Goal: Task Accomplishment & Management: Use online tool/utility

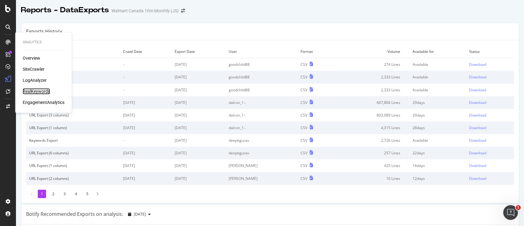
click at [37, 89] on div "RealKeywords" at bounding box center [36, 91] width 27 height 6
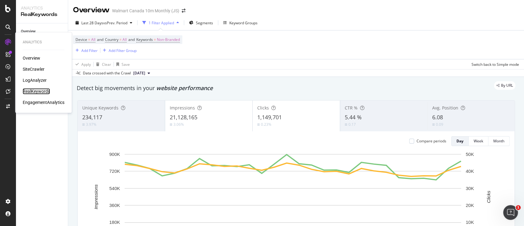
click at [35, 91] on div "RealKeywords" at bounding box center [36, 91] width 27 height 6
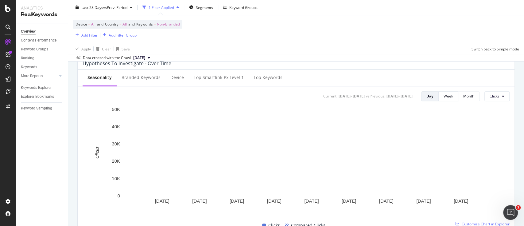
scroll to position [242, 0]
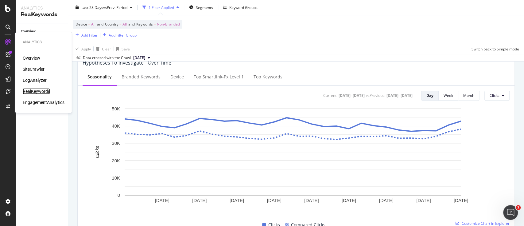
click at [43, 92] on div "RealKeywords" at bounding box center [36, 91] width 27 height 6
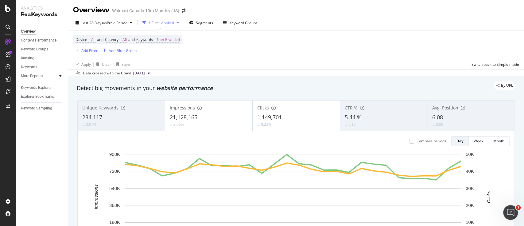
click at [61, 76] on icon at bounding box center [60, 76] width 2 height 4
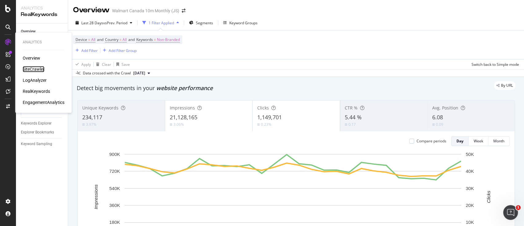
click at [35, 68] on div "SiteCrawler" at bounding box center [34, 69] width 22 height 6
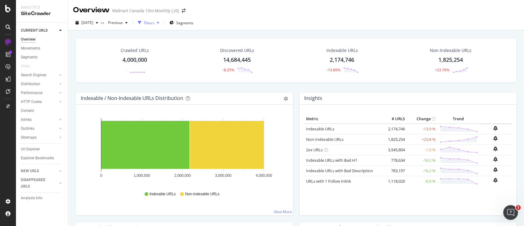
click at [154, 22] on div "Filters" at bounding box center [149, 22] width 10 height 5
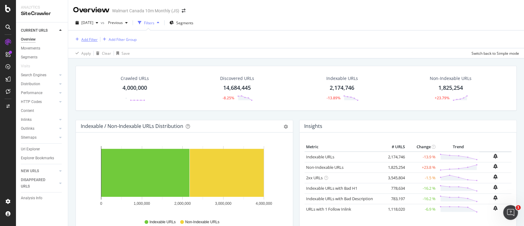
click at [94, 36] on div "Add Filter" at bounding box center [85, 39] width 25 height 7
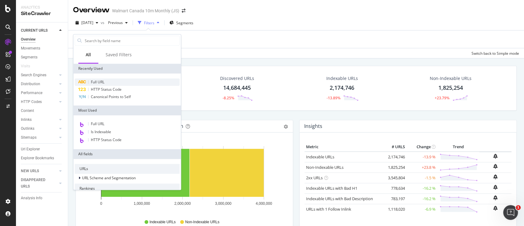
click at [100, 83] on span "Full URL" at bounding box center [98, 81] width 14 height 5
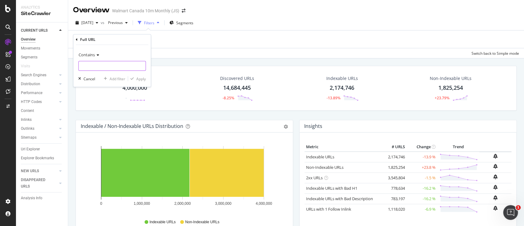
click at [121, 65] on input "text" at bounding box center [112, 66] width 67 height 10
paste input "/gifts-holidays/halloween/halloween-costumes/"
type input "/gifts-holidays/halloween/halloween-costumes/"
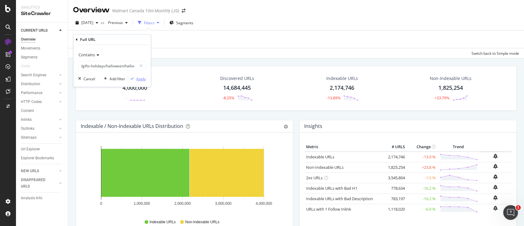
click at [138, 78] on div "Apply" at bounding box center [141, 78] width 10 height 5
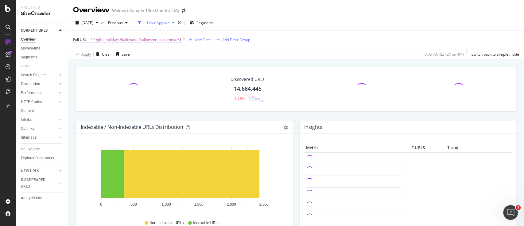
click at [170, 39] on span "^.*/gifts-holidays/halloween/halloween-costumes/.*$" at bounding box center [136, 39] width 91 height 9
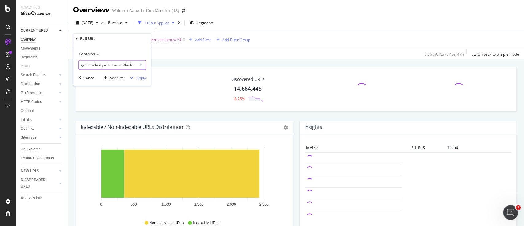
click at [118, 63] on input "/gifts-holidays/halloween/halloween-costumes/" at bounding box center [108, 65] width 58 height 10
type input "/gifts-holidays/halloween/"
click at [142, 78] on div "Apply" at bounding box center [141, 77] width 10 height 5
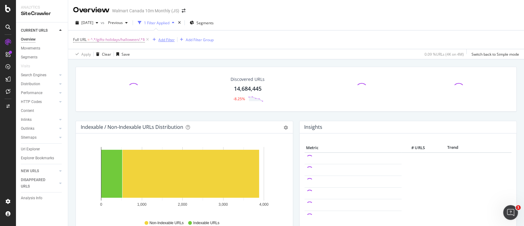
click at [168, 41] on div "Add Filter" at bounding box center [166, 39] width 16 height 5
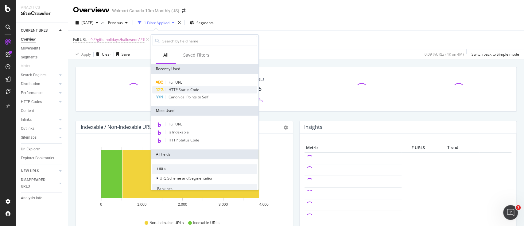
click at [185, 86] on div "HTTP Status Code" at bounding box center [204, 89] width 105 height 7
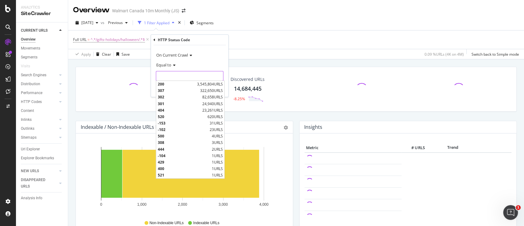
click at [187, 76] on input "number" at bounding box center [190, 76] width 68 height 10
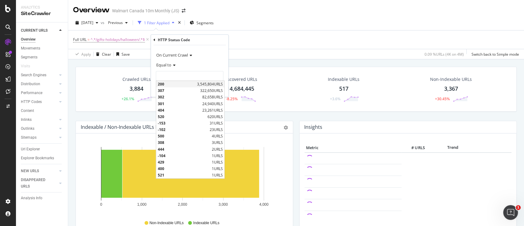
click at [169, 85] on span "200" at bounding box center [177, 83] width 38 height 5
type input "200"
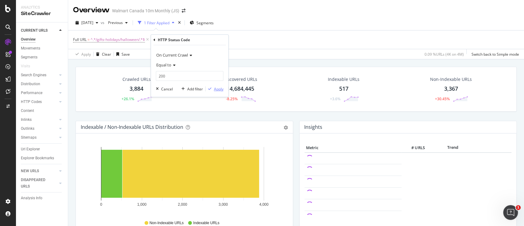
click at [220, 89] on div "Apply" at bounding box center [219, 88] width 10 height 5
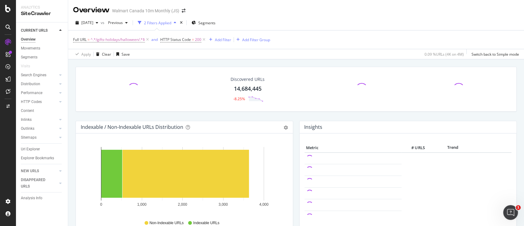
click at [220, 89] on div "Discovered URLs 14,684,445 -8.25%" at bounding box center [247, 89] width 131 height 32
click at [226, 39] on div "Add Filter" at bounding box center [223, 39] width 16 height 5
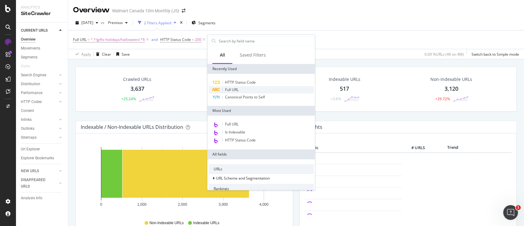
click at [238, 87] on span "Full URL" at bounding box center [232, 89] width 14 height 5
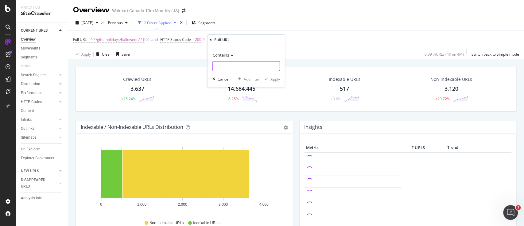
click at [242, 69] on input "text" at bounding box center [246, 66] width 67 height 10
type input "?"
click at [272, 78] on div "Apply" at bounding box center [275, 78] width 10 height 5
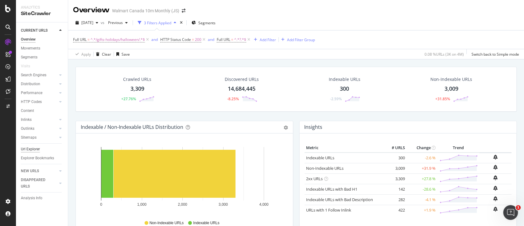
click at [35, 148] on div "Url Explorer" at bounding box center [30, 149] width 19 height 6
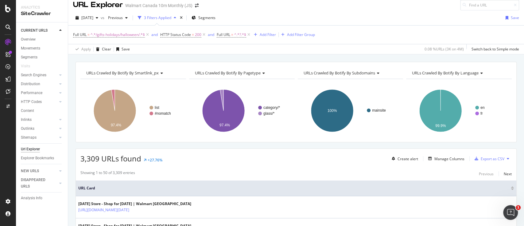
scroll to position [5, 0]
click at [130, 37] on span "^.*/gifts-holidays/halloween/.*$" at bounding box center [118, 35] width 54 height 9
click at [129, 62] on input "/gifts-holidays/halloween/" at bounding box center [108, 60] width 58 height 10
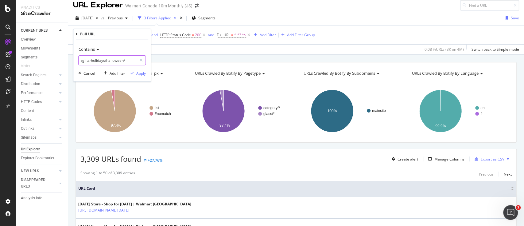
click at [129, 62] on input "/gifts-holidays/halloween/" at bounding box center [108, 60] width 58 height 10
paste input "[DATE]-costumes/"
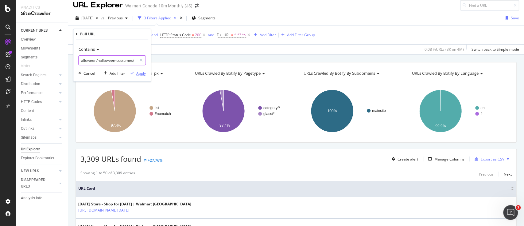
type input "/gifts-holidays/halloween/halloween-costumes/"
click at [137, 72] on div "Apply" at bounding box center [141, 73] width 10 height 5
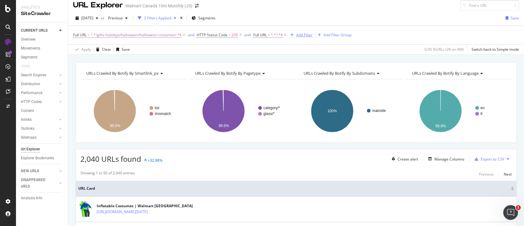
click at [298, 34] on div "Add Filter" at bounding box center [304, 34] width 16 height 5
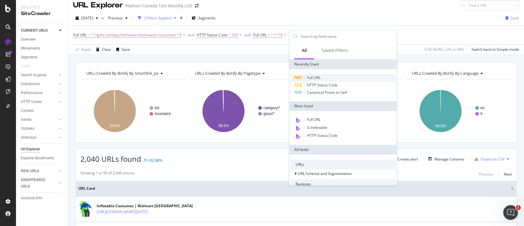
click at [316, 78] on span "Full URL" at bounding box center [314, 77] width 14 height 5
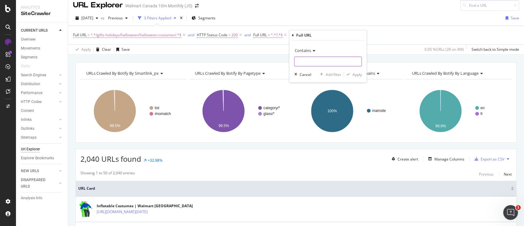
click at [316, 64] on input "text" at bounding box center [327, 61] width 67 height 10
click at [309, 50] on span "Contains" at bounding box center [302, 51] width 16 height 6
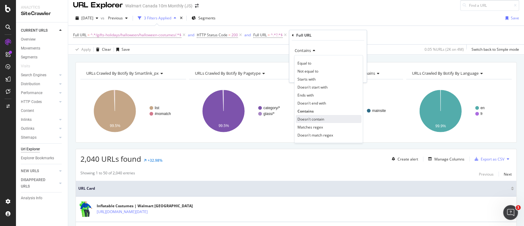
click at [305, 121] on span "Doesn't contain" at bounding box center [310, 118] width 27 height 5
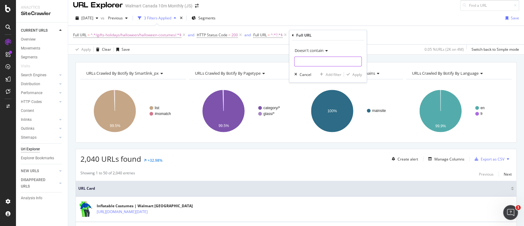
click at [322, 63] on input "text" at bounding box center [327, 61] width 67 height 10
type input "/fr/"
click at [355, 73] on div "Apply" at bounding box center [357, 74] width 10 height 5
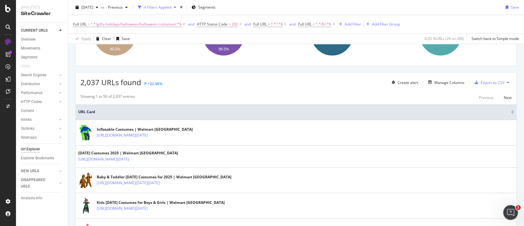
scroll to position [82, 0]
click at [434, 83] on div "Manage Columns" at bounding box center [449, 82] width 30 height 5
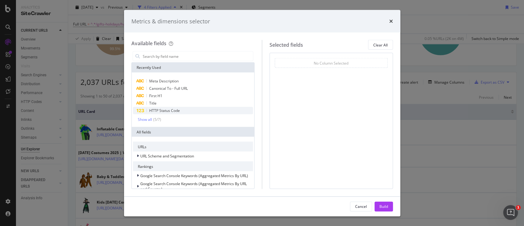
click at [160, 109] on span "HTTP Status Code" at bounding box center [164, 110] width 31 height 5
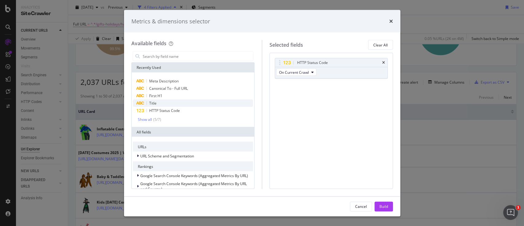
click at [155, 104] on span "Title" at bounding box center [152, 102] width 7 height 5
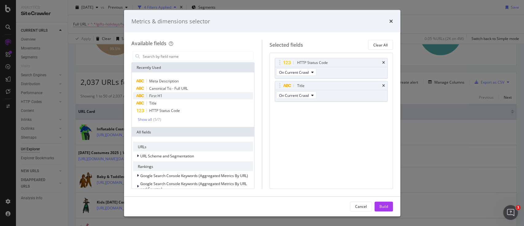
click at [160, 97] on span "First H1" at bounding box center [155, 95] width 13 height 5
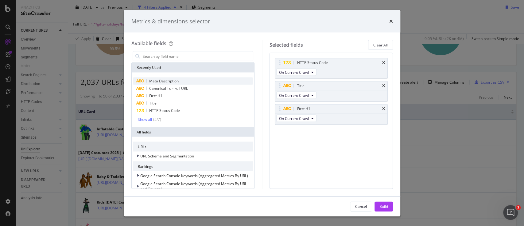
click at [177, 78] on span "Meta Description" at bounding box center [163, 80] width 29 height 5
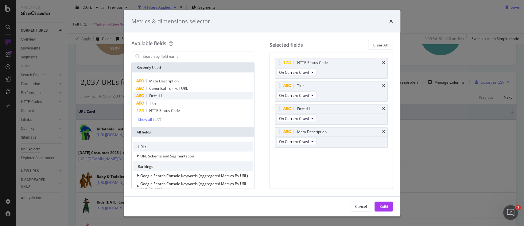
click at [172, 95] on div "First H1" at bounding box center [193, 95] width 120 height 7
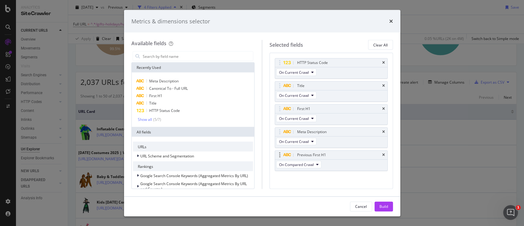
scroll to position [2, 0]
click at [375, 152] on div "Previous First H1" at bounding box center [331, 152] width 112 height 9
click at [382, 151] on icon "times" at bounding box center [383, 152] width 3 height 4
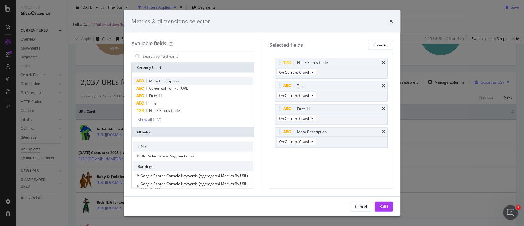
click at [178, 81] on div "Meta Description" at bounding box center [193, 80] width 120 height 7
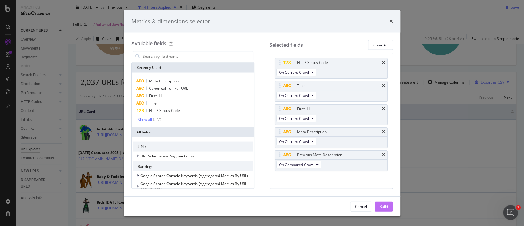
click at [381, 207] on div "Build" at bounding box center [383, 205] width 9 height 5
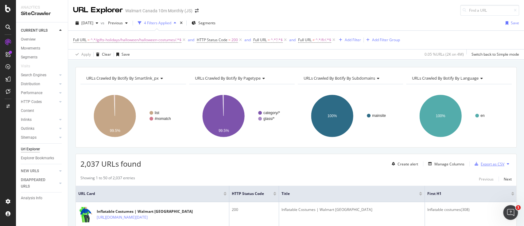
click at [488, 164] on div "Export as CSV" at bounding box center [493, 163] width 24 height 5
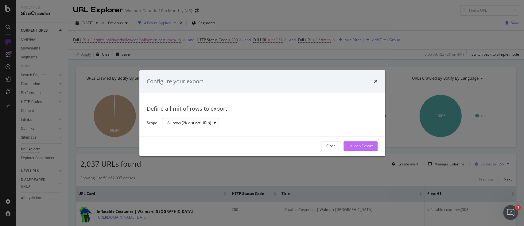
click at [360, 141] on button "Launch Export" at bounding box center [361, 146] width 34 height 10
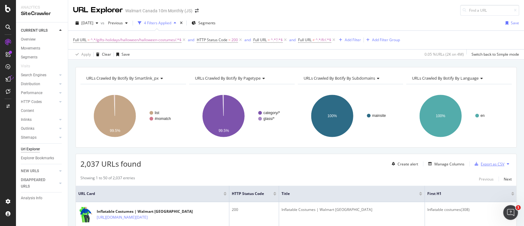
click at [486, 162] on div "Export as CSV" at bounding box center [493, 163] width 24 height 5
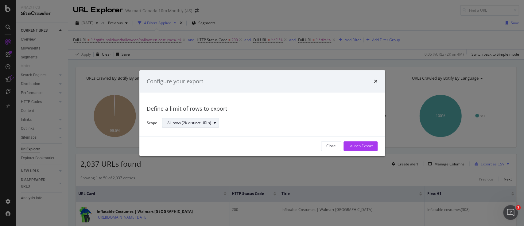
click at [207, 121] on div "All rows (2K distinct URLs)" at bounding box center [189, 123] width 44 height 4
click at [253, 120] on div "All rows (2K distinct URLs)" at bounding box center [267, 123] width 211 height 11
click at [364, 147] on div "Launch Export" at bounding box center [360, 145] width 24 height 5
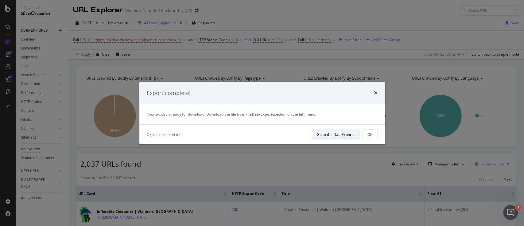
click at [339, 136] on div "Go to the DataExports" at bounding box center [336, 134] width 38 height 5
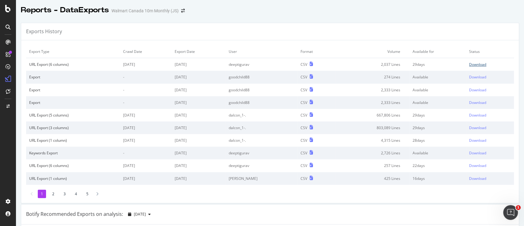
click at [469, 63] on div "Download" at bounding box center [477, 64] width 17 height 5
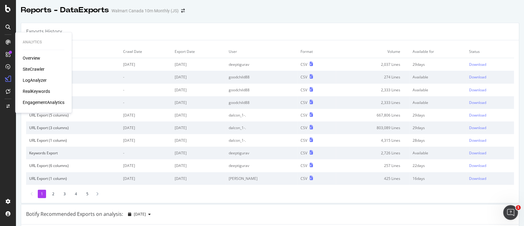
click at [32, 70] on div "SiteCrawler" at bounding box center [34, 69] width 22 height 6
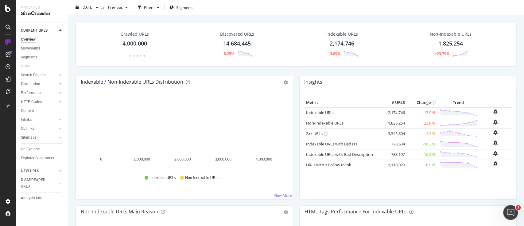
scroll to position [5, 0]
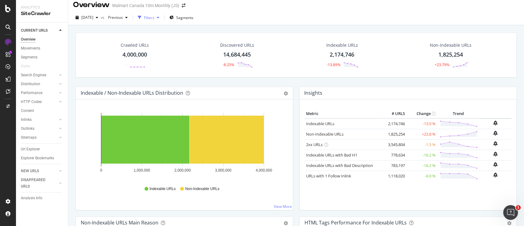
click at [154, 17] on div "Filters" at bounding box center [149, 17] width 10 height 5
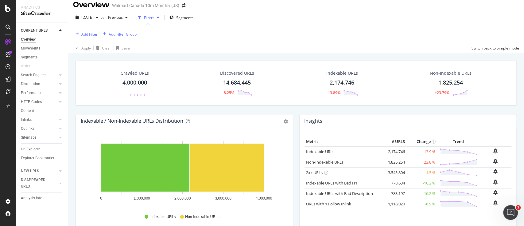
click at [95, 33] on div "Add Filter" at bounding box center [89, 34] width 16 height 5
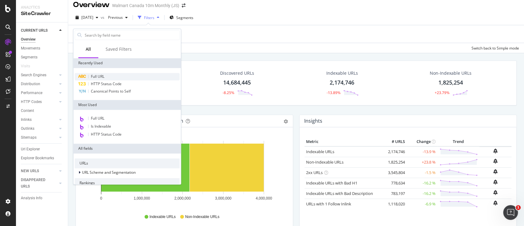
click at [98, 76] on span "Full URL" at bounding box center [98, 76] width 14 height 5
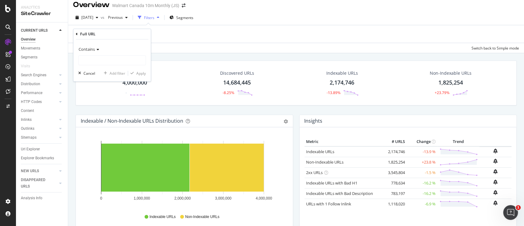
click at [114, 65] on div "Contains Cancel Add filter Apply" at bounding box center [111, 60] width 77 height 42
click at [118, 62] on input "text" at bounding box center [112, 60] width 67 height 10
paste input "/gifts-holidays/halloween/halloween-costumes/"
type input "/gifts-holidays/halloween/halloween-costumes/"
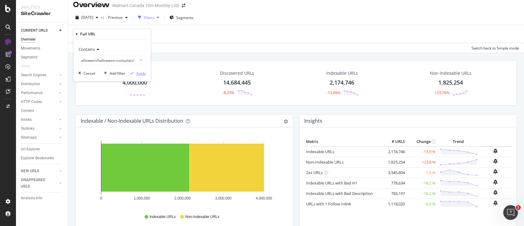
scroll to position [0, 0]
click at [142, 73] on div "Apply" at bounding box center [141, 73] width 10 height 5
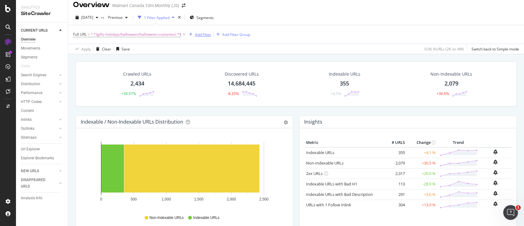
click at [206, 34] on div "Add Filter" at bounding box center [203, 34] width 16 height 5
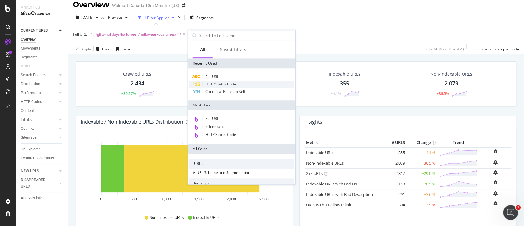
click at [214, 83] on span "HTTP Status Code" at bounding box center [220, 83] width 31 height 5
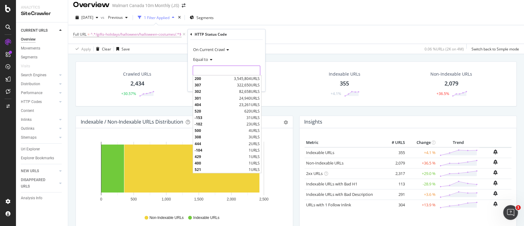
click at [214, 70] on input "number" at bounding box center [227, 70] width 68 height 10
click at [239, 78] on span "3,545,804 URLS" at bounding box center [247, 78] width 26 height 5
type input "200"
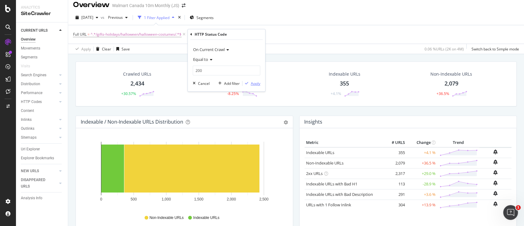
click at [252, 81] on div "Apply" at bounding box center [256, 83] width 10 height 5
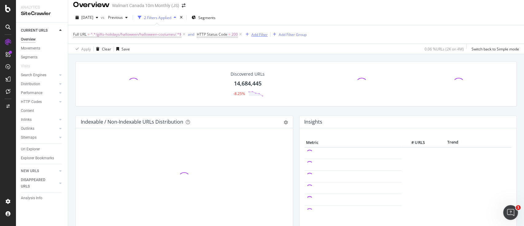
click at [260, 34] on div "Add Filter" at bounding box center [259, 34] width 16 height 5
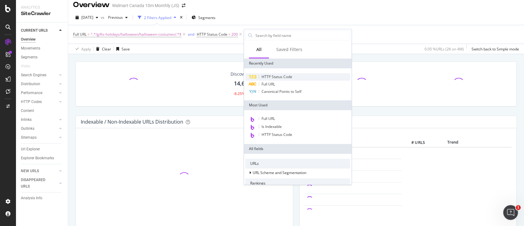
click at [265, 75] on span "HTTP Status Code" at bounding box center [277, 76] width 31 height 5
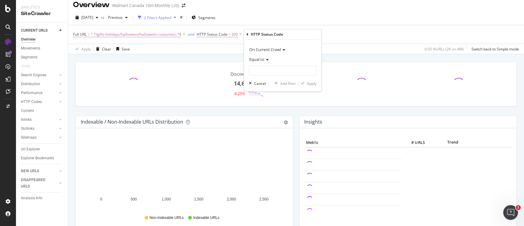
click at [259, 57] on span "Equal to" at bounding box center [256, 59] width 15 height 6
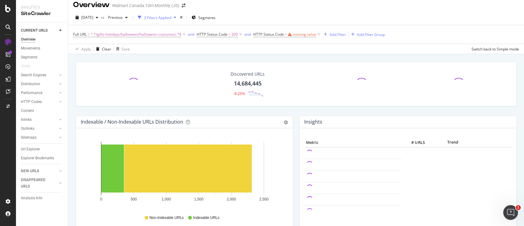
click at [280, 20] on div "[DATE] vs Previous 3 Filters Applied Segments" at bounding box center [296, 19] width 456 height 12
click at [264, 33] on span "HTTP Status Code" at bounding box center [268, 34] width 31 height 5
click at [266, 84] on div "Cancel" at bounding box center [271, 82] width 12 height 5
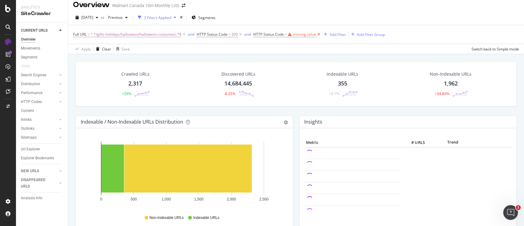
click at [320, 34] on icon at bounding box center [318, 34] width 5 height 6
click at [262, 33] on div "Add Filter" at bounding box center [259, 34] width 16 height 5
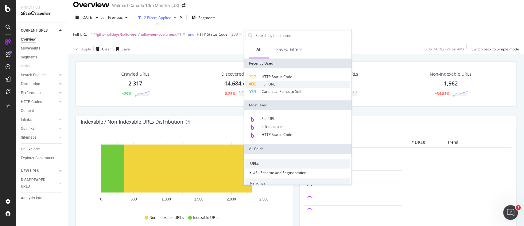
click at [273, 84] on span "Full URL" at bounding box center [269, 83] width 14 height 5
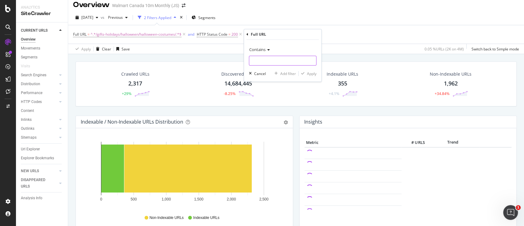
click at [272, 62] on input "text" at bounding box center [282, 61] width 67 height 10
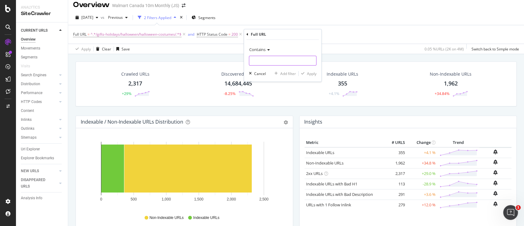
type input "/"
click at [265, 49] on span "Contains" at bounding box center [257, 50] width 16 height 6
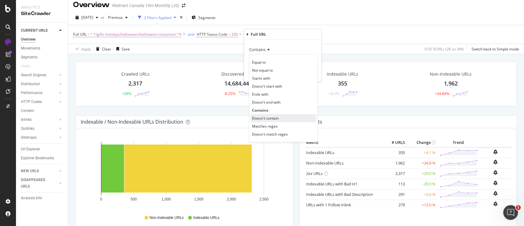
click at [258, 118] on span "Doesn't contain" at bounding box center [265, 117] width 27 height 5
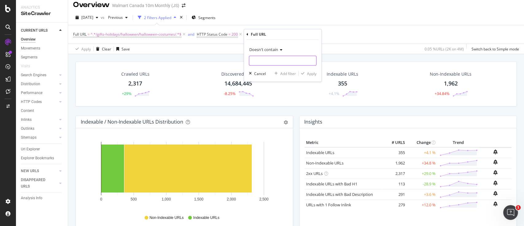
click at [266, 60] on input "text" at bounding box center [282, 61] width 67 height 10
type input "?"
click at [313, 74] on div "Apply" at bounding box center [312, 73] width 10 height 5
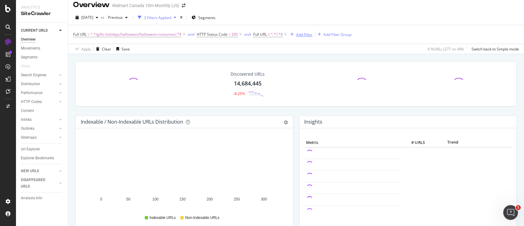
click at [304, 33] on div "Add Filter" at bounding box center [304, 34] width 16 height 5
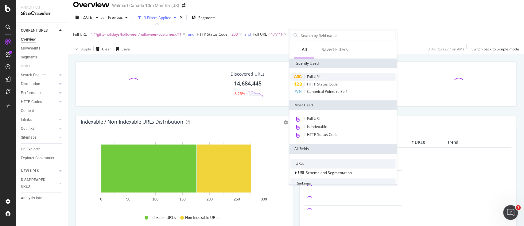
click at [311, 75] on span "Full URL" at bounding box center [314, 76] width 14 height 5
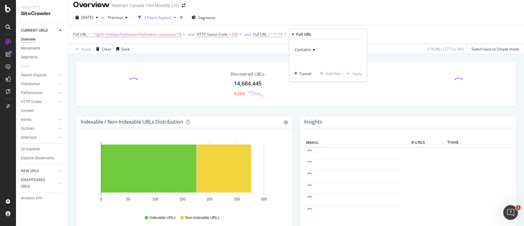
click at [307, 52] on div "Contains" at bounding box center [328, 50] width 68 height 10
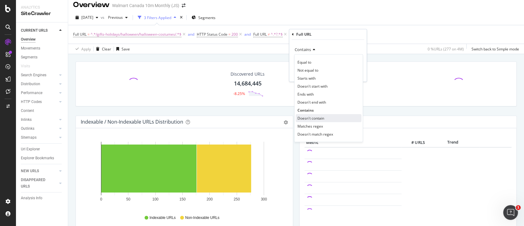
click at [303, 115] on span "Doesn't contain" at bounding box center [310, 117] width 27 height 5
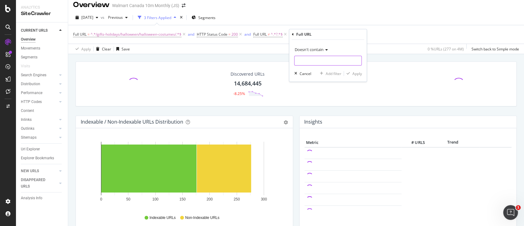
click at [317, 57] on input "text" at bounding box center [327, 61] width 67 height 10
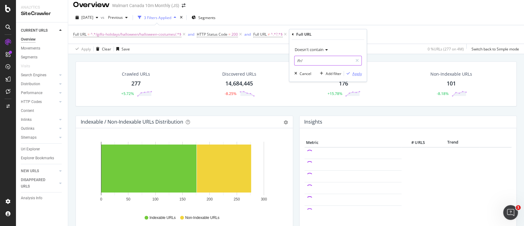
type input "/fr/"
click at [357, 73] on div "Apply" at bounding box center [357, 73] width 10 height 5
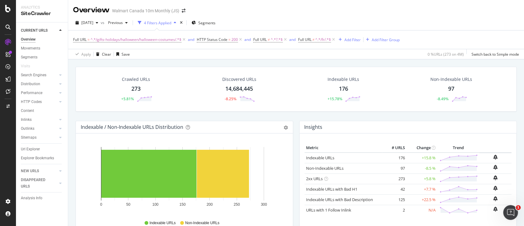
click at [134, 87] on div "273" at bounding box center [135, 89] width 9 height 8
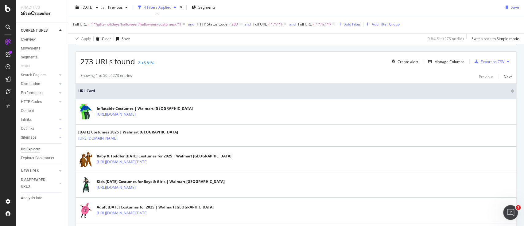
scroll to position [105, 0]
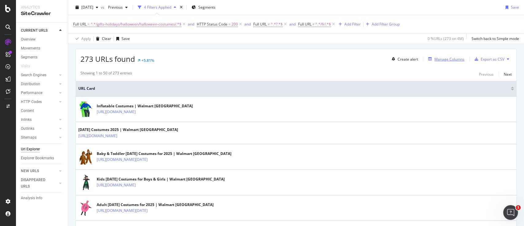
click at [437, 58] on div "Manage Columns" at bounding box center [449, 58] width 30 height 5
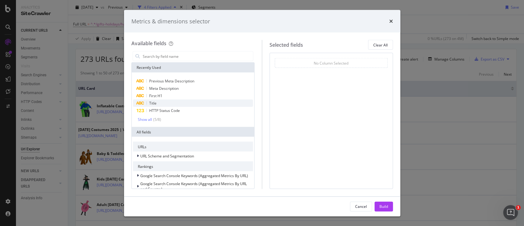
click at [152, 101] on span "Title" at bounding box center [152, 102] width 7 height 5
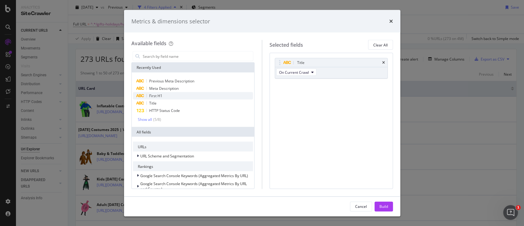
click at [160, 97] on span "First H1" at bounding box center [155, 95] width 13 height 5
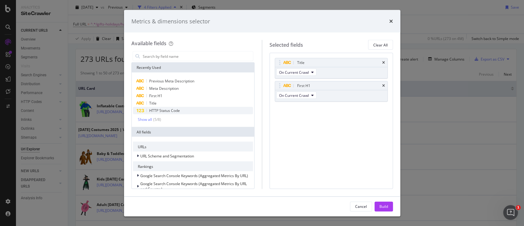
click at [160, 109] on span "HTTP Status Code" at bounding box center [164, 110] width 31 height 5
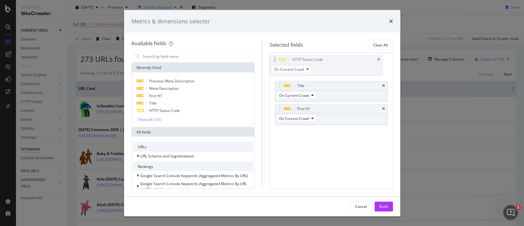
drag, startPoint x: 349, startPoint y: 109, endPoint x: 344, endPoint y: 59, distance: 50.3
click at [344, 59] on body "Analytics SiteCrawler CURRENT URLS Overview Movements Segments Visits Search En…" at bounding box center [262, 113] width 524 height 226
click at [169, 87] on span "Meta Description" at bounding box center [163, 88] width 29 height 5
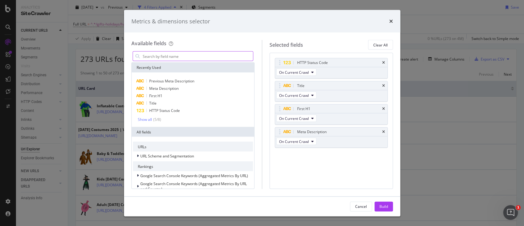
click at [188, 59] on input "modal" at bounding box center [197, 56] width 111 height 9
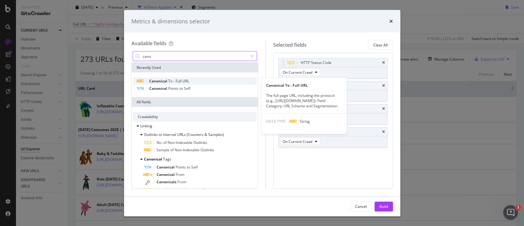
type input "cano"
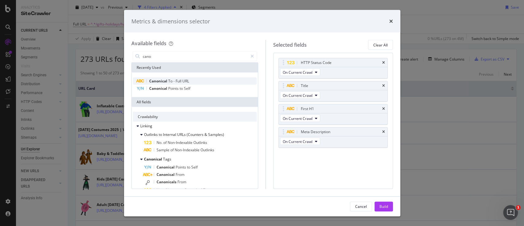
click at [157, 79] on span "Canonical" at bounding box center [158, 80] width 19 height 5
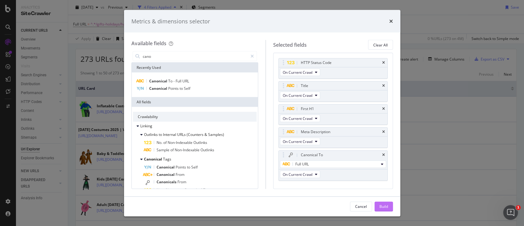
click at [389, 206] on button "Build" at bounding box center [384, 206] width 18 height 10
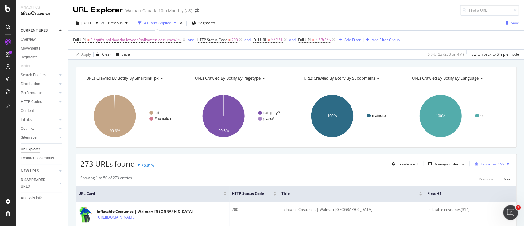
click at [481, 163] on div "Export as CSV" at bounding box center [493, 163] width 24 height 5
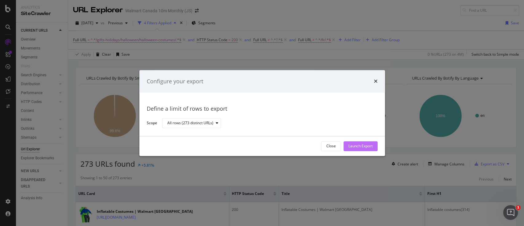
click at [365, 145] on div "Launch Export" at bounding box center [360, 145] width 24 height 5
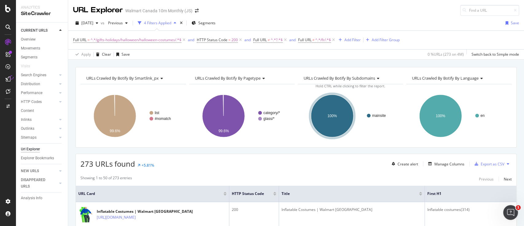
click at [7, 80] on icon at bounding box center [8, 78] width 5 height 5
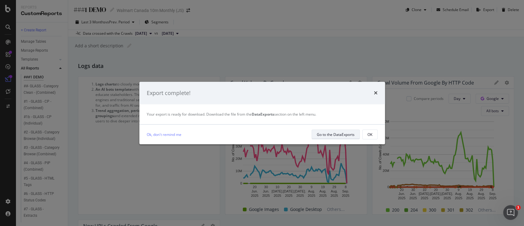
click at [318, 132] on div "Go to the DataExports" at bounding box center [336, 134] width 38 height 5
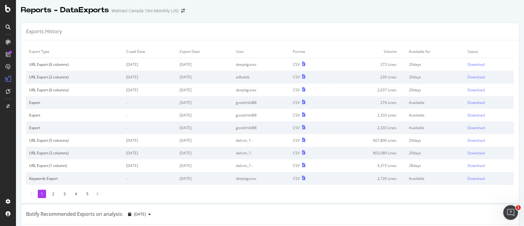
click at [467, 61] on td "Download" at bounding box center [489, 64] width 49 height 13
click at [468, 64] on div "Download" at bounding box center [476, 64] width 17 height 5
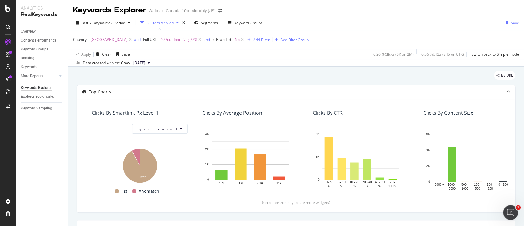
scroll to position [164, 0]
